Goal: Transaction & Acquisition: Purchase product/service

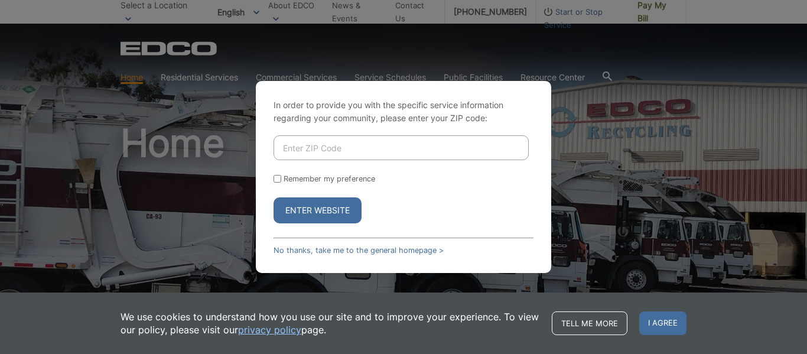
click at [299, 154] on input "Enter ZIP Code" at bounding box center [401, 147] width 255 height 25
type input "92118"
click at [277, 177] on input "Remember my preference" at bounding box center [278, 179] width 8 height 8
checkbox input "true"
click at [301, 212] on button "Enter Website" at bounding box center [318, 210] width 88 height 26
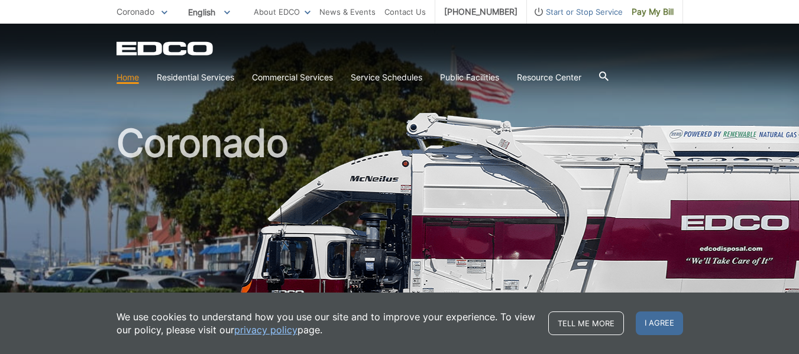
click at [653, 315] on span "I agree" at bounding box center [658, 324] width 47 height 24
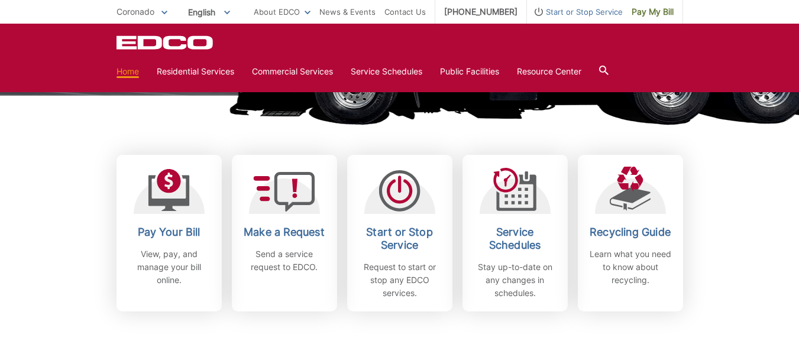
scroll to position [283, 0]
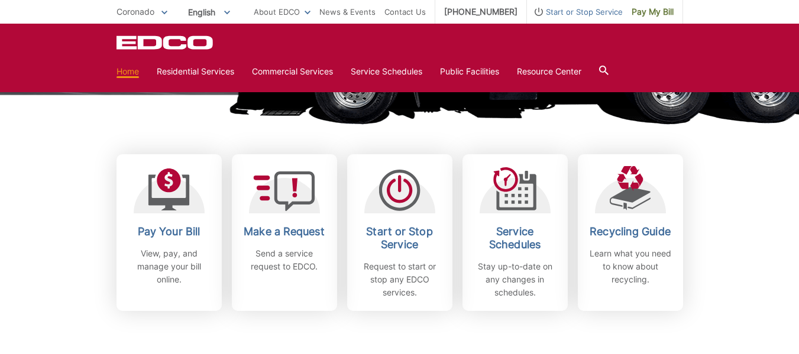
click at [181, 215] on link "Pay Your Bill View, pay, and manage your bill online." at bounding box center [168, 232] width 105 height 157
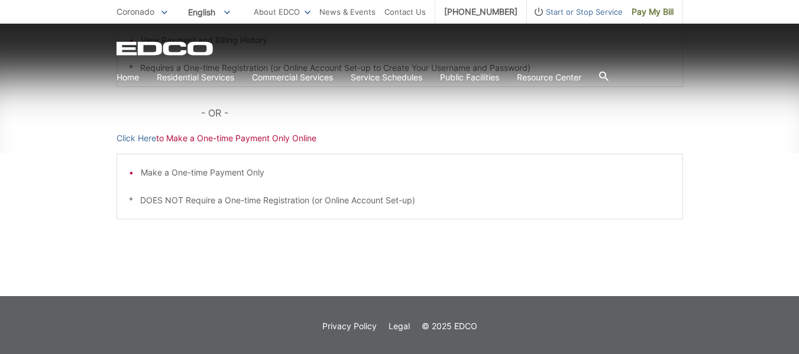
scroll to position [385, 0]
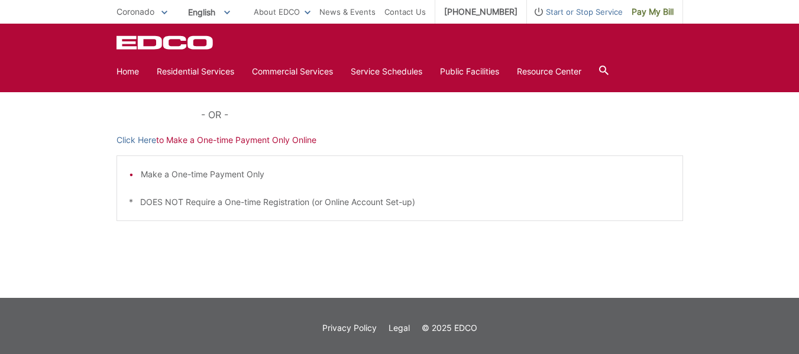
click at [134, 140] on link "Click Here" at bounding box center [136, 140] width 40 height 13
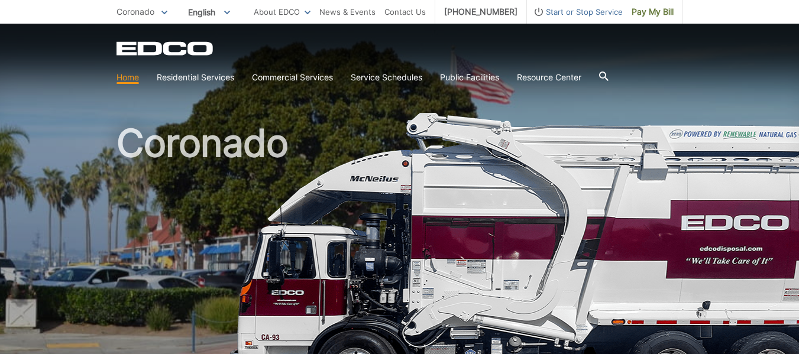
click at [669, 20] on link "Pay My Bill" at bounding box center [652, 12] width 60 height 24
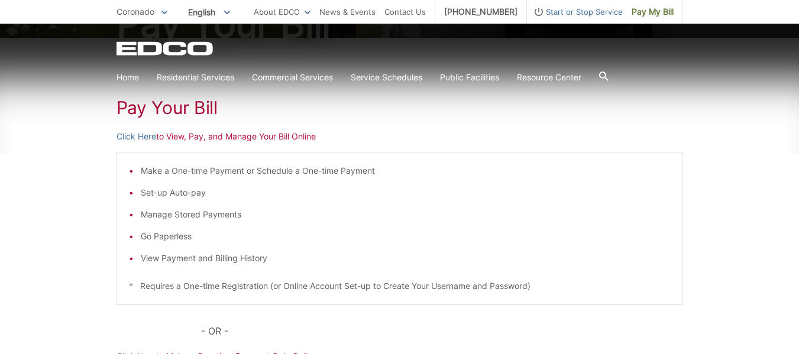
scroll to position [170, 0]
click at [127, 133] on link "Click Here" at bounding box center [136, 135] width 40 height 13
